Goal: Task Accomplishment & Management: Use online tool/utility

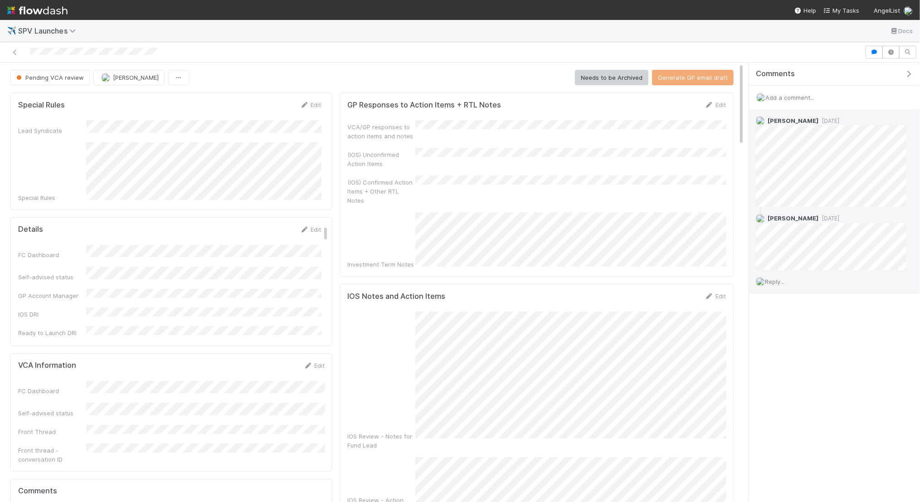
click at [777, 280] on span "Reply..." at bounding box center [774, 281] width 19 height 7
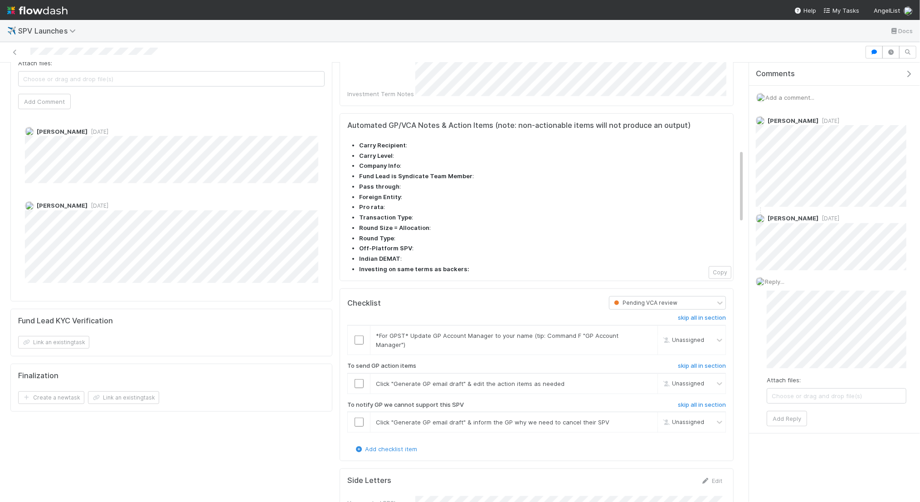
scroll to position [517, 0]
click at [356, 378] on input "checkbox" at bounding box center [358, 382] width 9 height 9
click at [358, 416] on input "checkbox" at bounding box center [358, 420] width 9 height 9
click at [642, 417] on link "skip" at bounding box center [645, 420] width 11 height 7
click at [651, 330] on link "skip" at bounding box center [645, 333] width 11 height 7
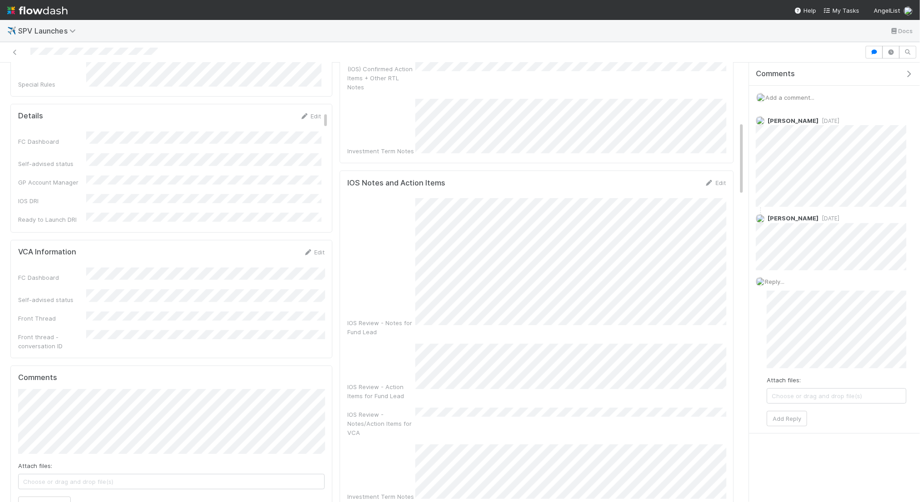
scroll to position [0, 0]
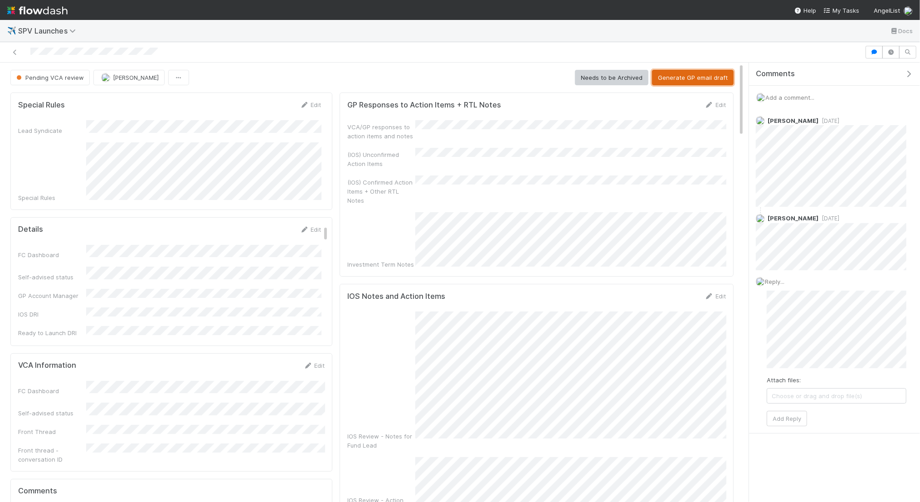
click at [703, 82] on button "Generate GP email draft" at bounding box center [693, 77] width 82 height 15
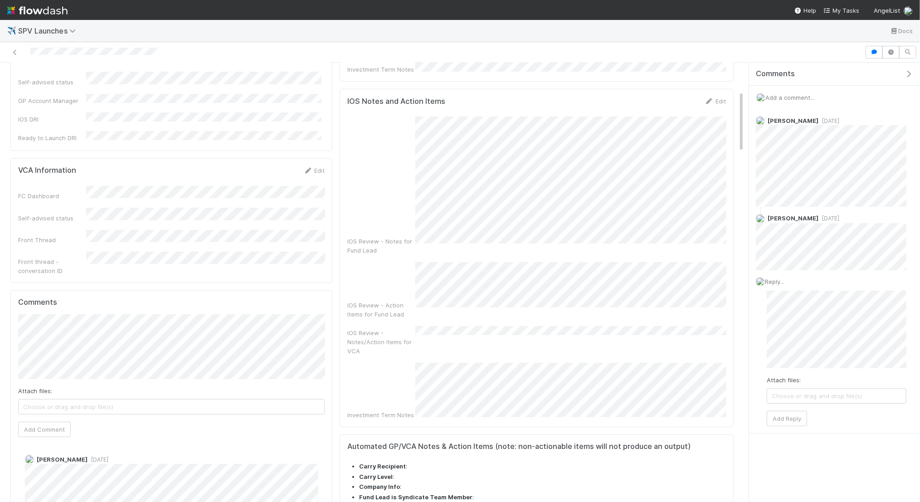
scroll to position [450, 0]
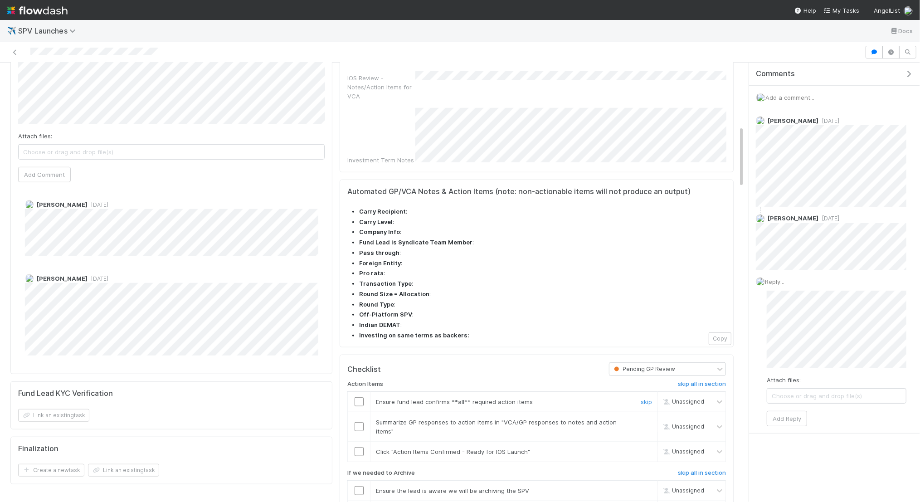
click at [357, 397] on input "checkbox" at bounding box center [358, 401] width 9 height 9
click at [359, 422] on input "checkbox" at bounding box center [358, 426] width 9 height 9
click at [359, 447] on input "checkbox" at bounding box center [358, 451] width 9 height 9
click at [646, 487] on link "skip" at bounding box center [645, 490] width 11 height 7
click at [643, 501] on link "skip" at bounding box center [645, 510] width 11 height 7
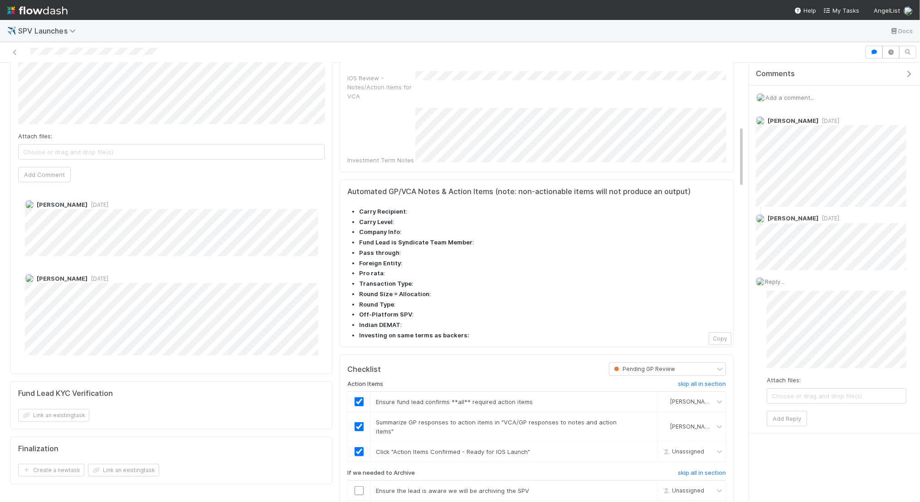
checkbox input "true"
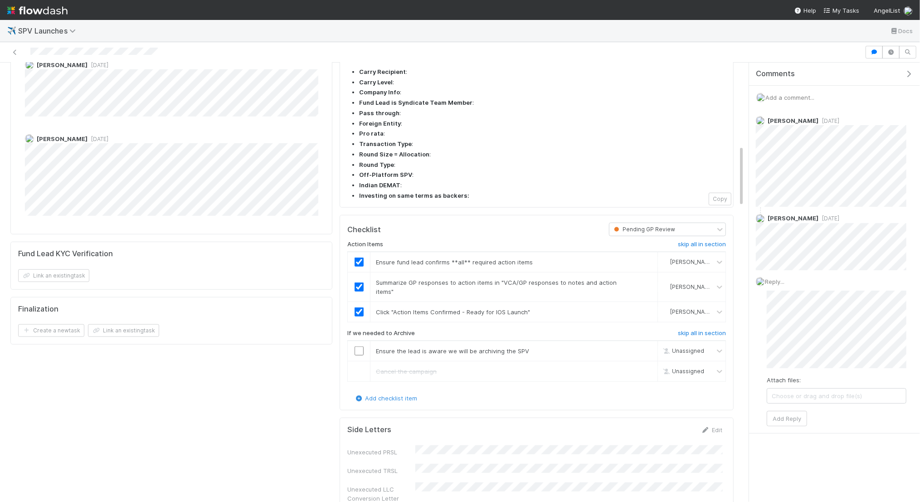
scroll to position [586, 0]
click at [651, 350] on link "skip" at bounding box center [645, 353] width 11 height 7
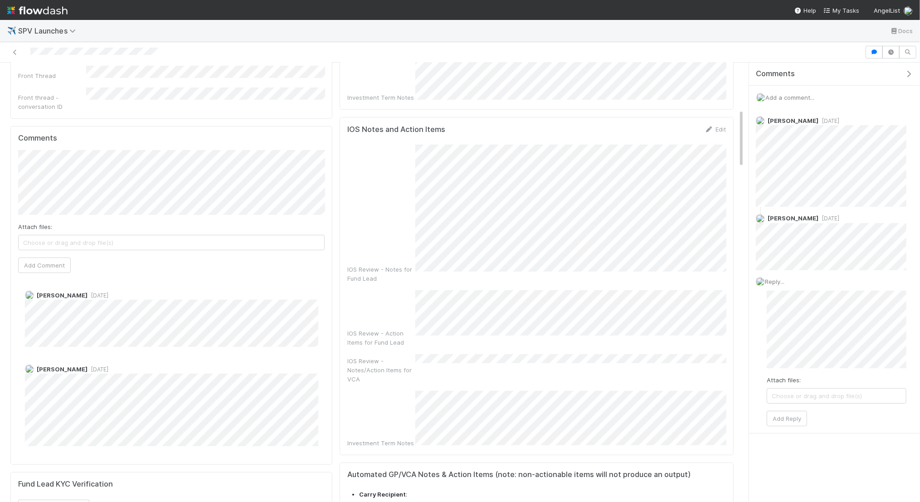
scroll to position [0, 0]
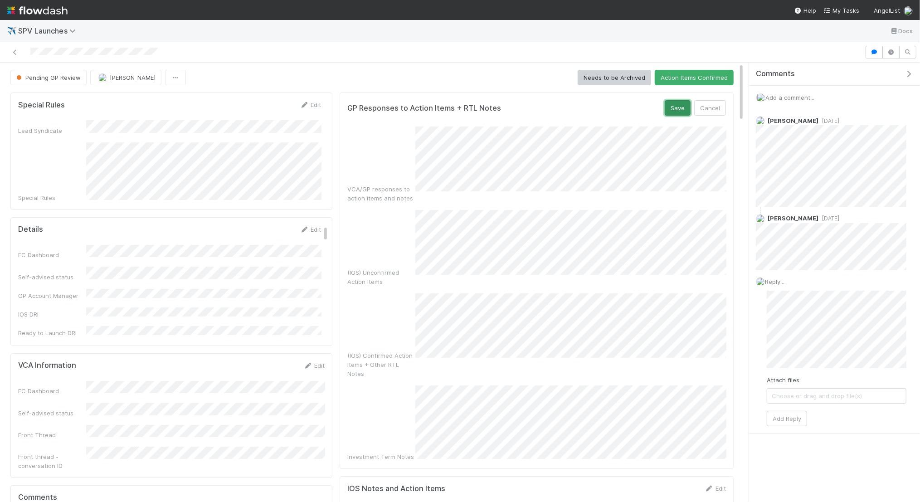
click at [674, 101] on button "Save" at bounding box center [677, 107] width 26 height 15
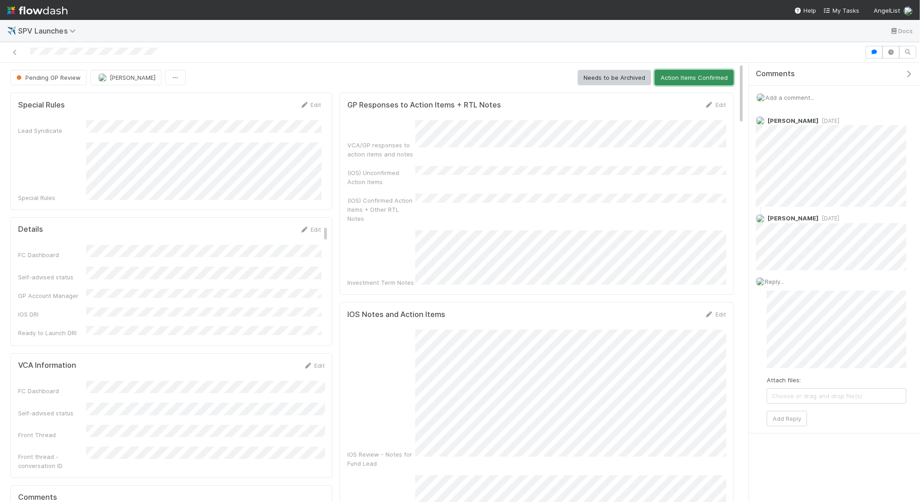
click at [698, 79] on button "Action Items Confirmed" at bounding box center [693, 77] width 79 height 15
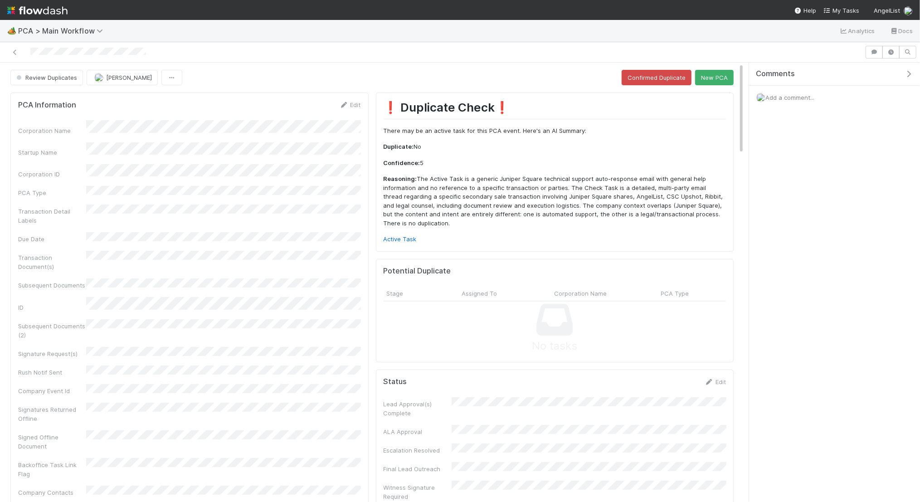
click at [116, 207] on div "Transaction Detail Labels" at bounding box center [189, 214] width 343 height 20
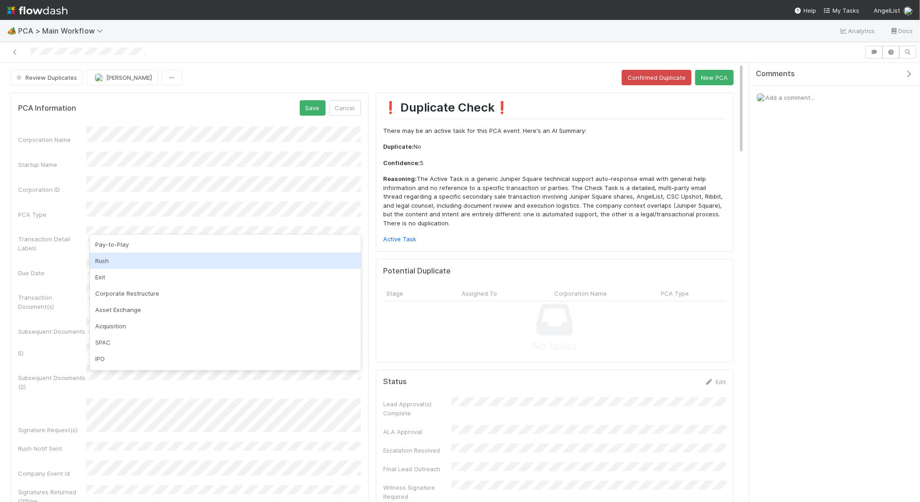
click at [134, 261] on div "Rush" at bounding box center [225, 260] width 271 height 16
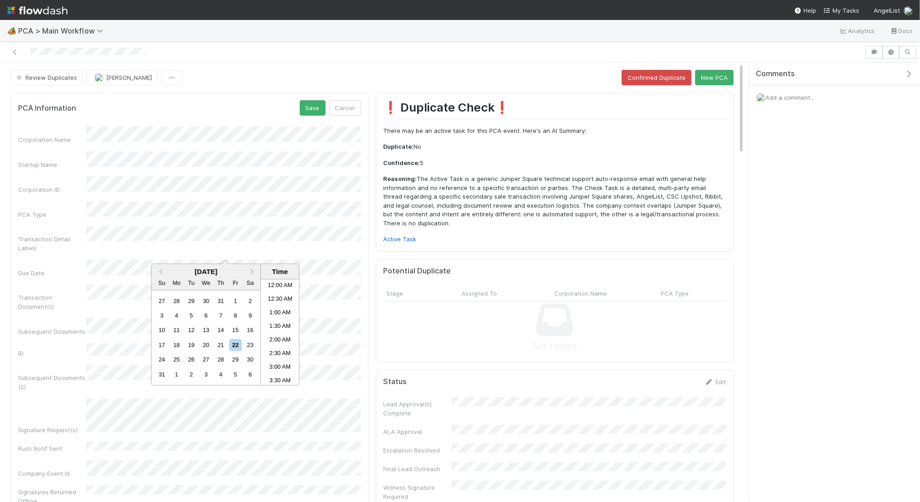
scroll to position [321, 0]
click at [237, 344] on div "22" at bounding box center [235, 345] width 12 height 12
click at [279, 364] on li "5:00 PM" at bounding box center [280, 370] width 39 height 14
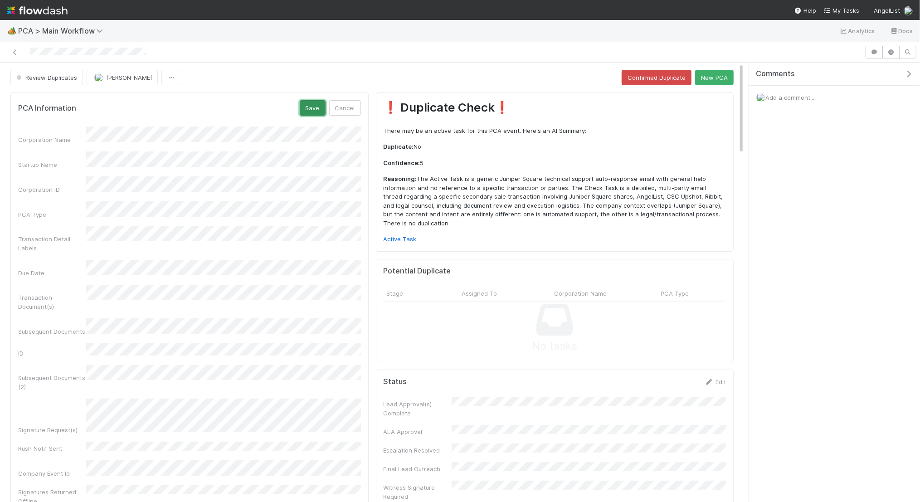
click at [310, 108] on button "Save" at bounding box center [313, 107] width 26 height 15
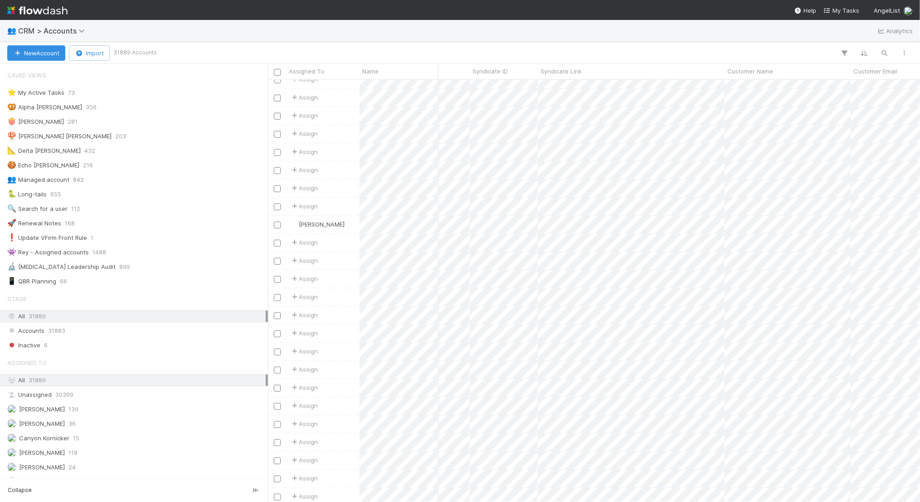
scroll to position [1008, 260]
click at [48, 11] on img at bounding box center [37, 10] width 60 height 15
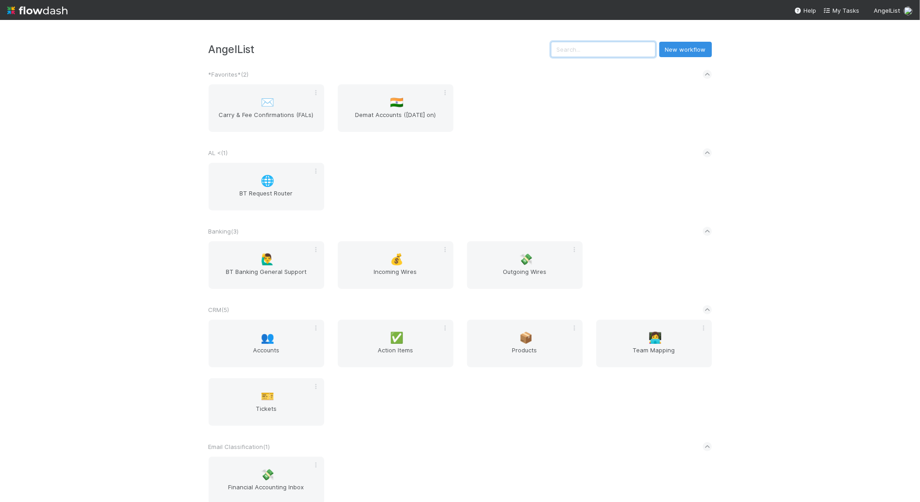
click at [601, 53] on input "text" at bounding box center [603, 49] width 105 height 15
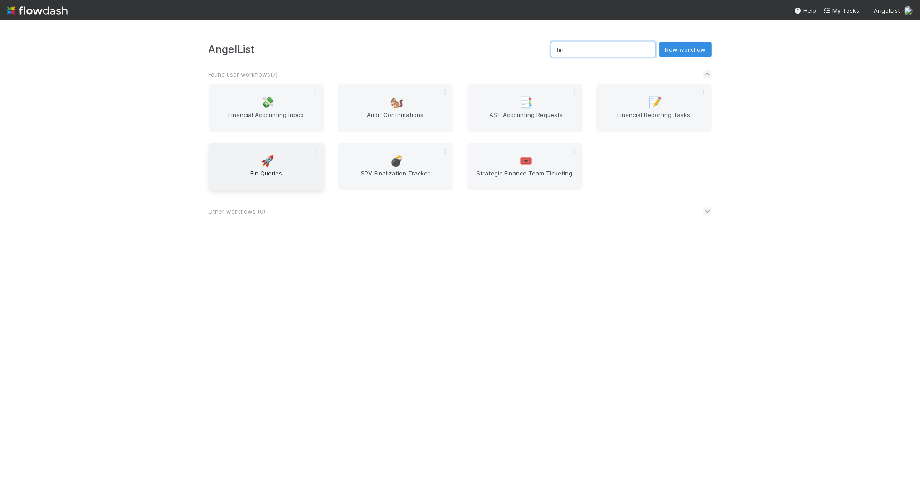
type input "fin"
click at [257, 169] on span "Fin Queries" at bounding box center [266, 178] width 108 height 18
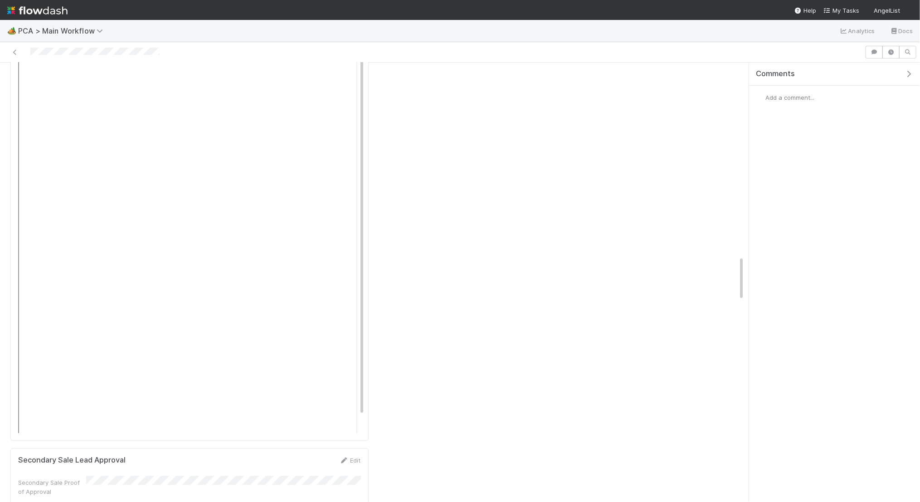
scroll to position [1966, 0]
